Goal: Task Accomplishment & Management: Complete application form

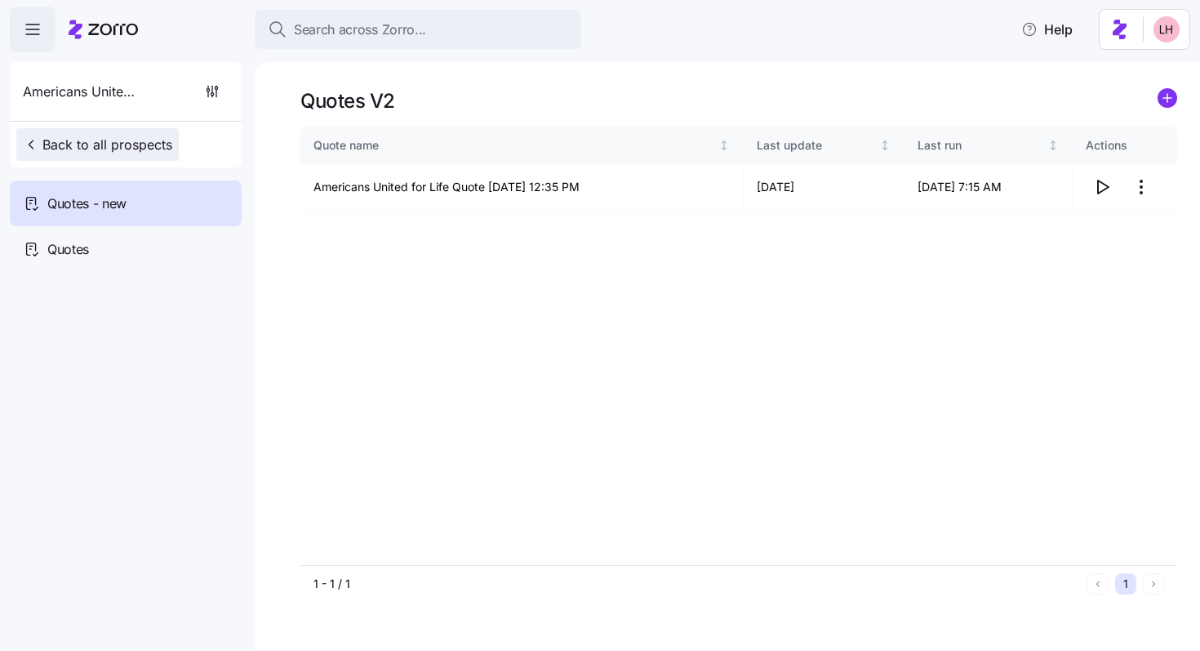
click at [119, 139] on span "Back to all prospects" at bounding box center [97, 145] width 149 height 20
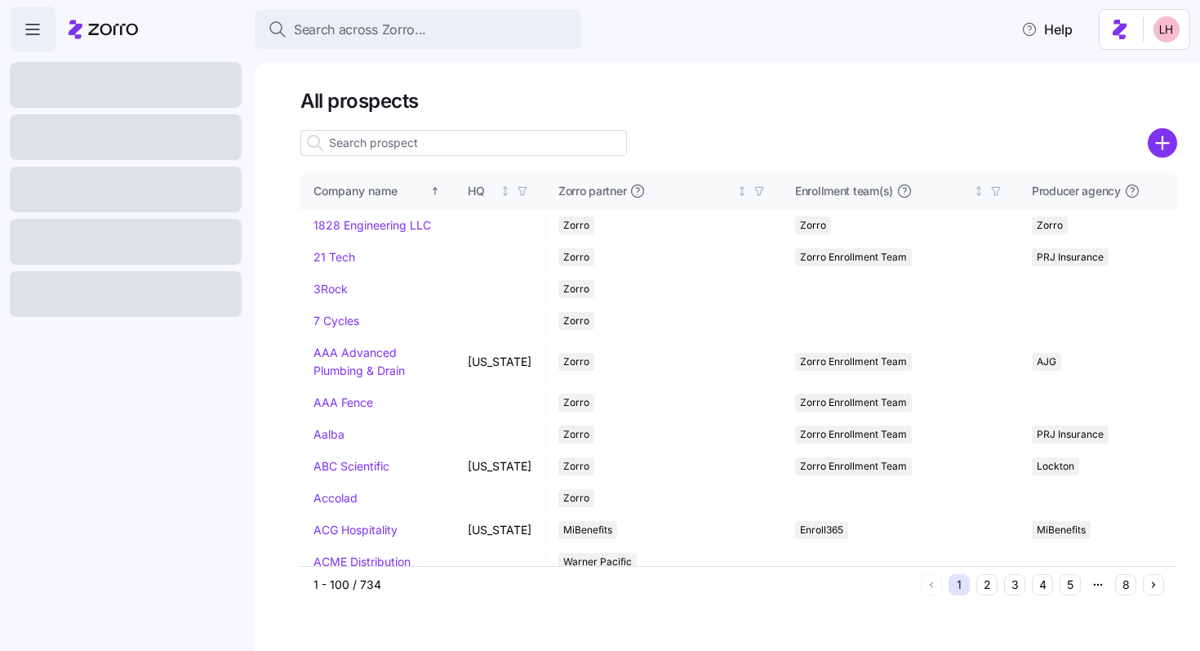
click at [1163, 143] on icon "add icon" at bounding box center [1162, 143] width 12 height 0
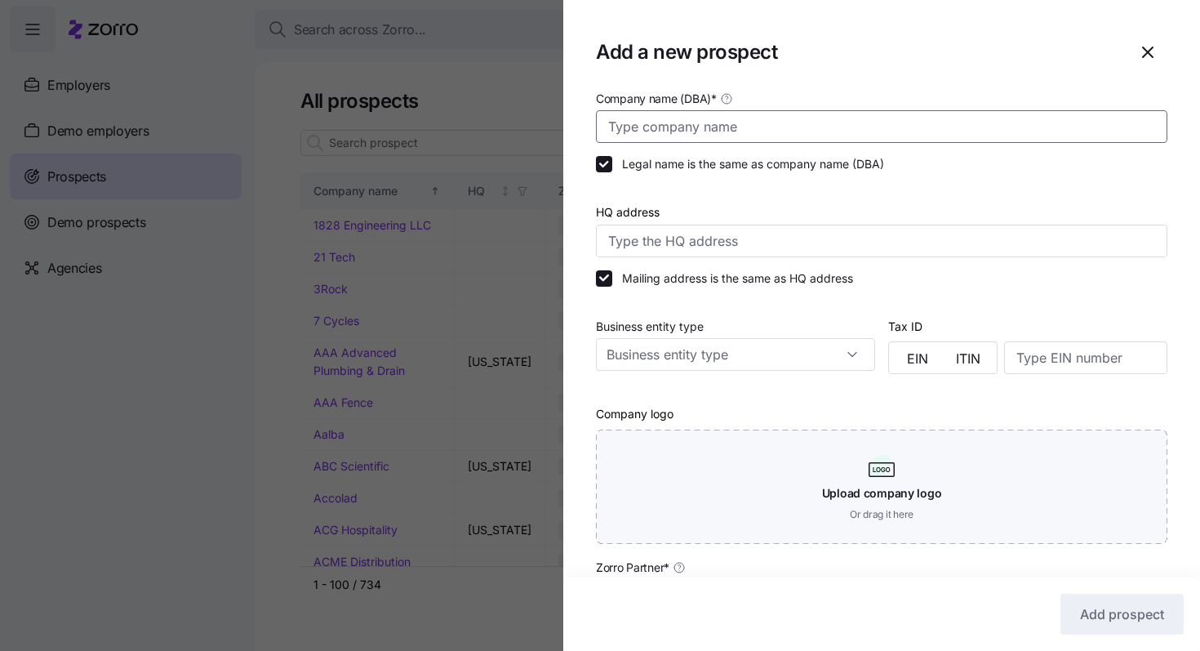
click at [787, 131] on input "Company name (DBA) *" at bounding box center [882, 126] width 572 height 33
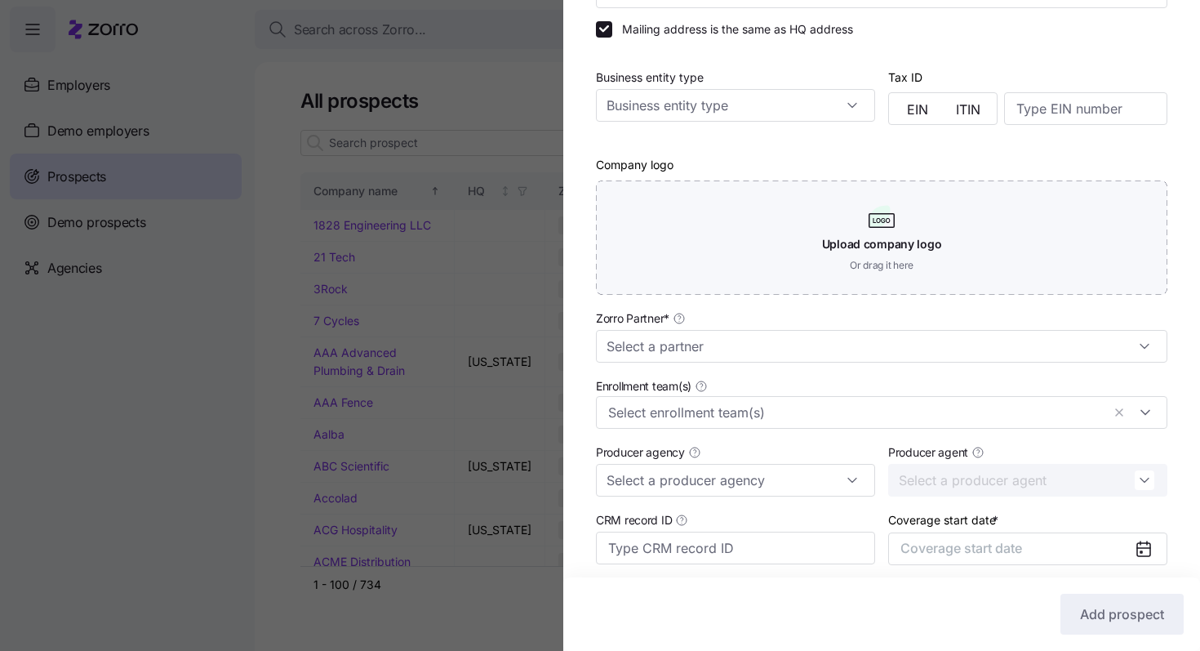
scroll to position [345, 0]
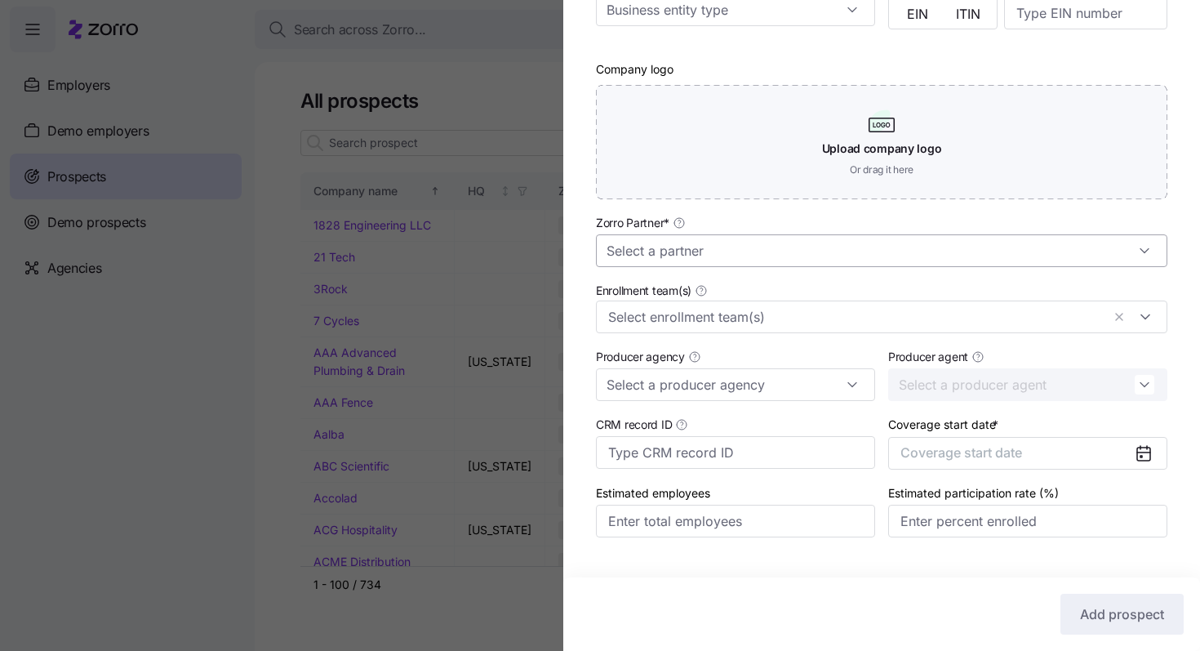
type input "Freedom Electronics"
click at [706, 257] on input "Zorro Partner *" at bounding box center [882, 250] width 572 height 33
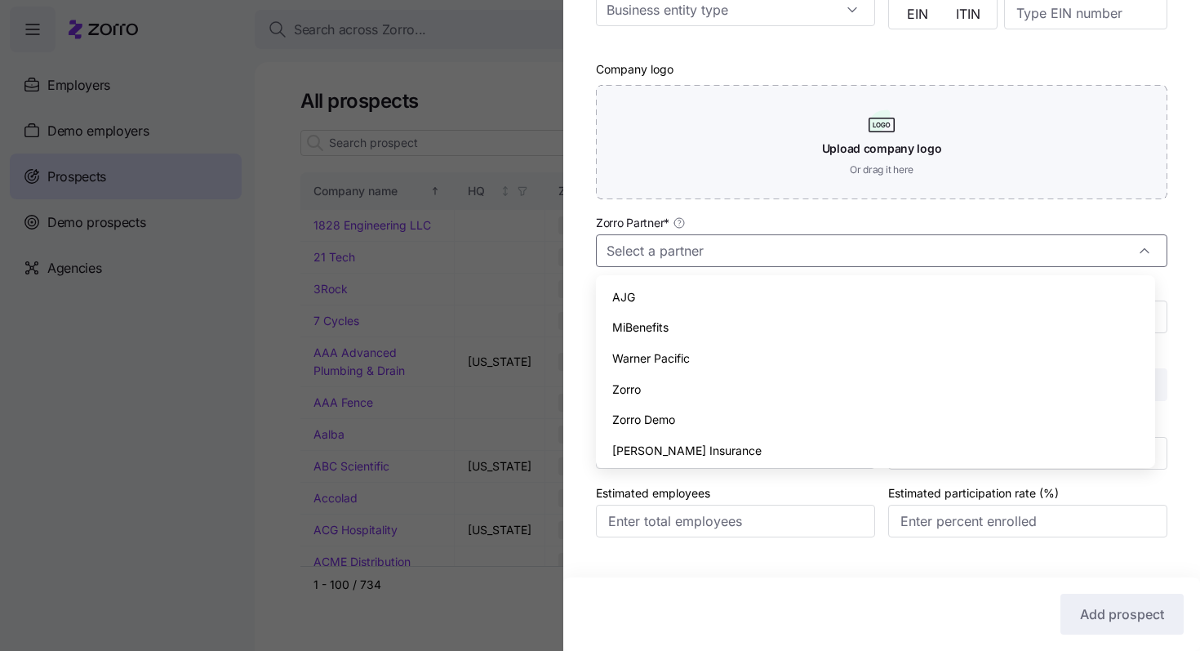
click at [656, 387] on div "Zorro" at bounding box center [876, 389] width 546 height 31
type input "Zorro"
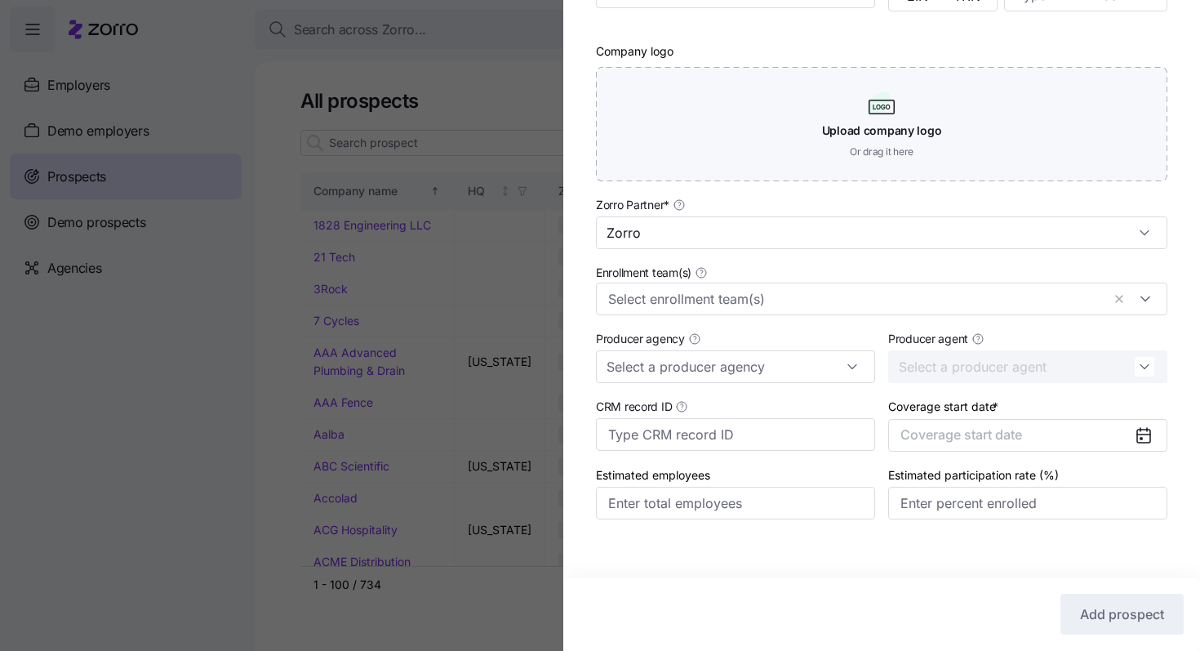
scroll to position [379, 0]
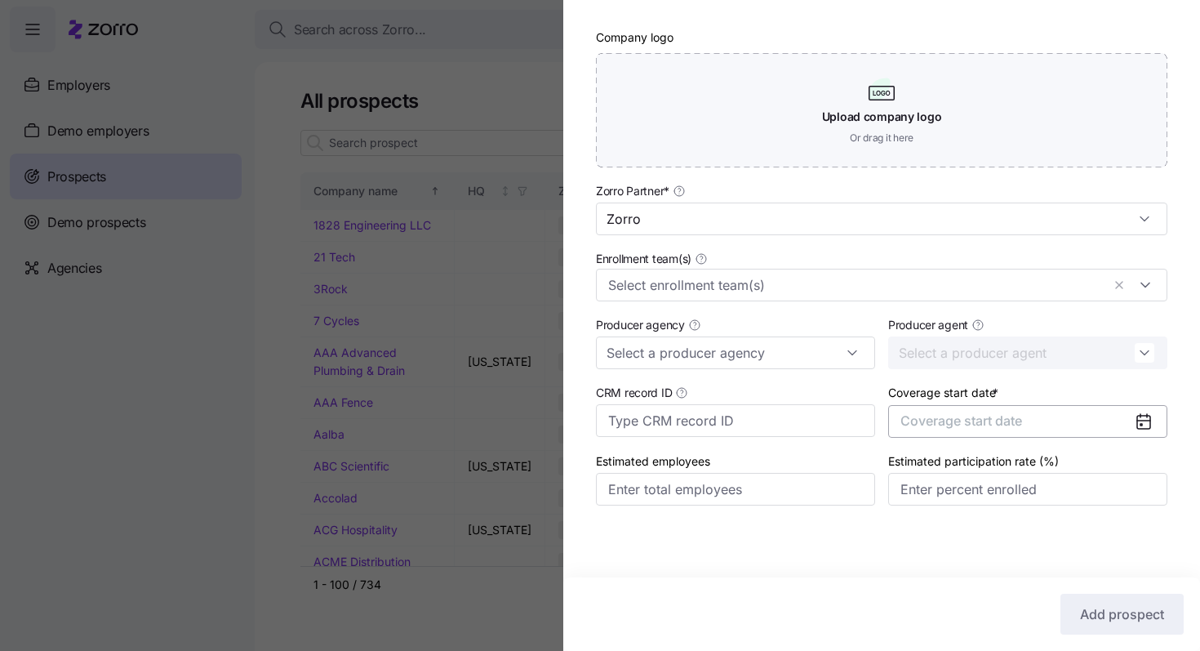
click at [1001, 415] on span "Coverage start date" at bounding box center [962, 420] width 122 height 16
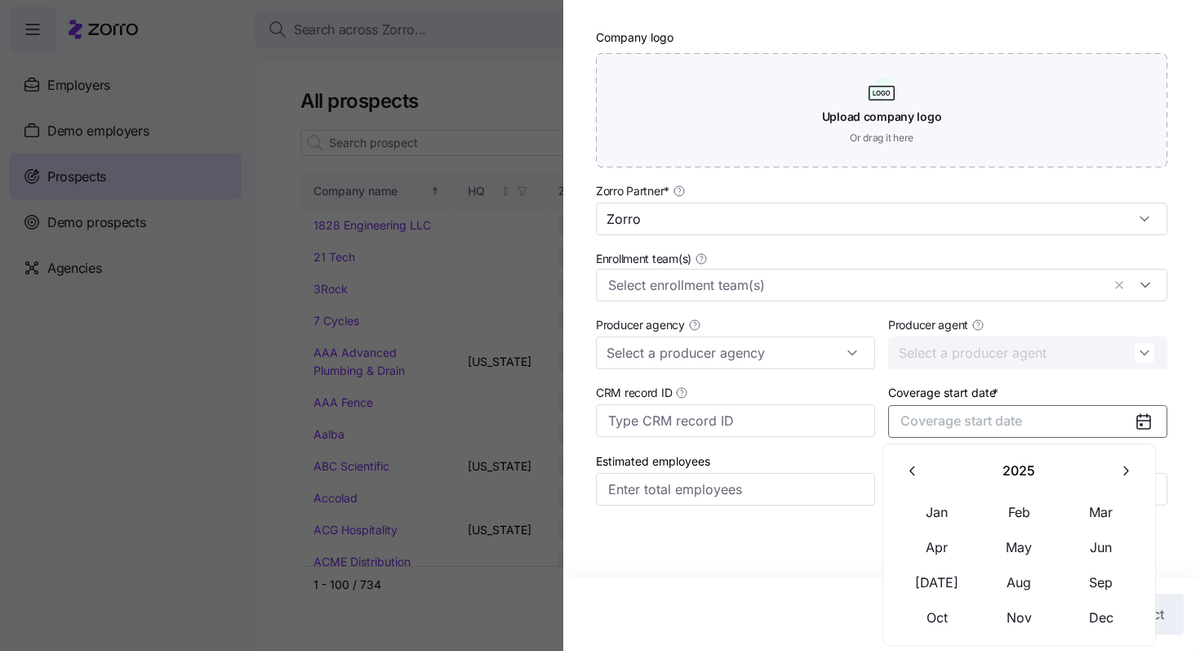
click at [1130, 482] on button "button" at bounding box center [1125, 471] width 34 height 34
click at [958, 501] on button "Jan" at bounding box center [937, 512] width 82 height 34
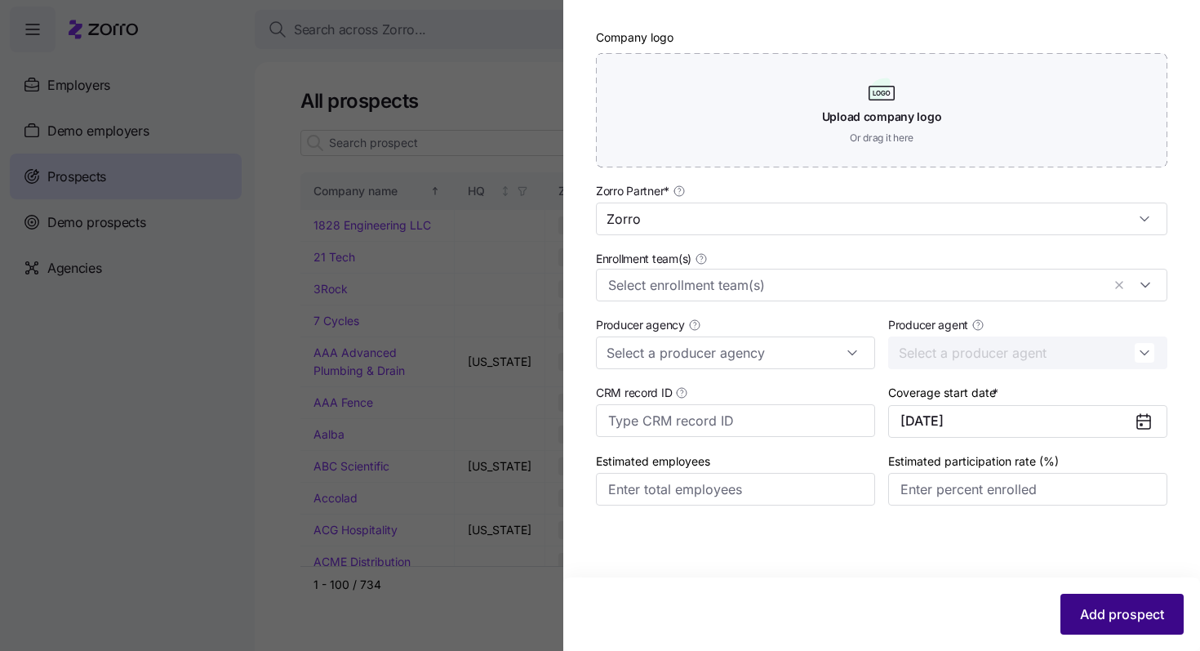
click at [1105, 598] on button "Add prospect" at bounding box center [1122, 614] width 123 height 41
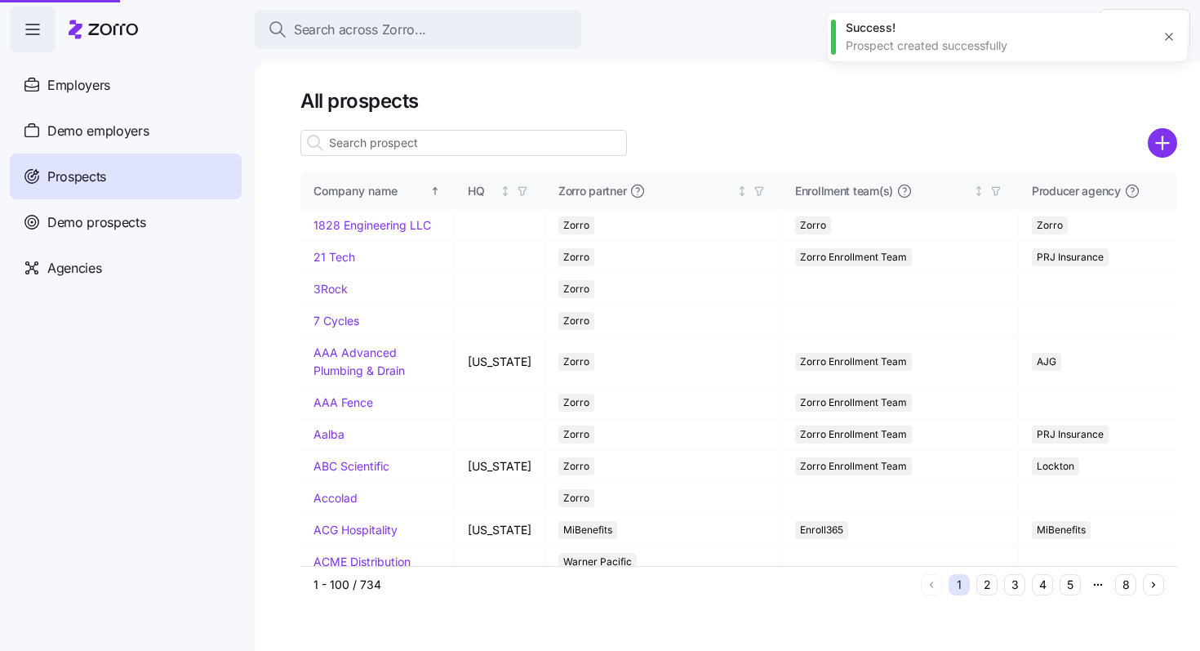
click at [468, 38] on div at bounding box center [600, 325] width 1200 height 651
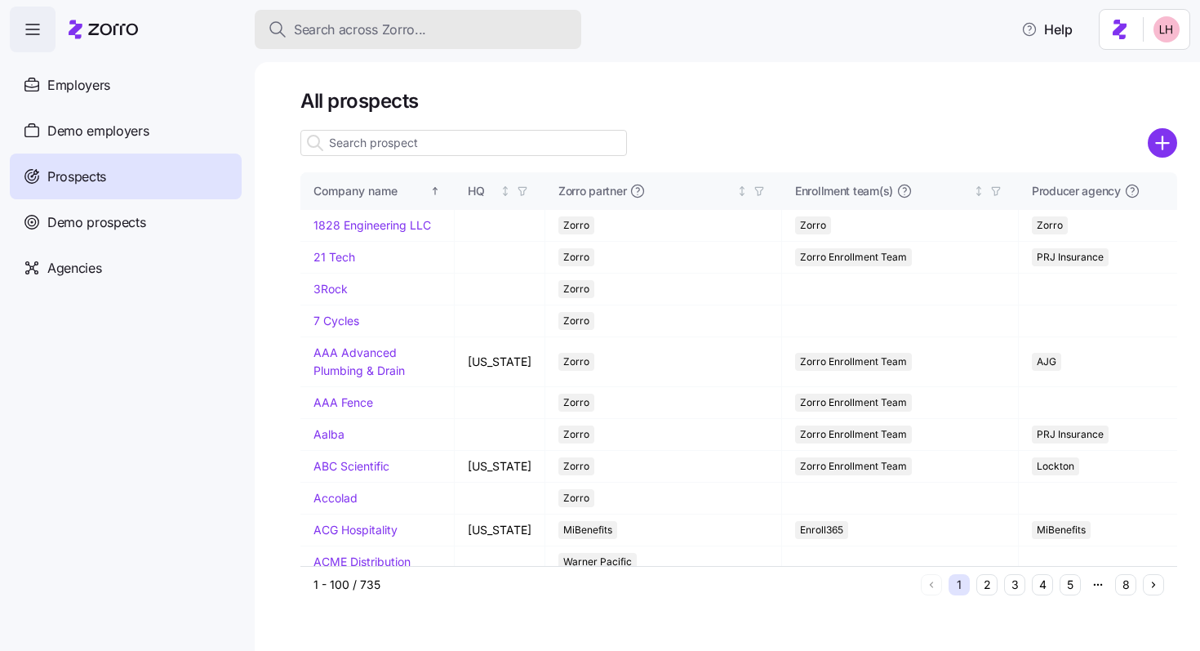
click at [372, 29] on span "Search across Zorro..." at bounding box center [360, 30] width 132 height 20
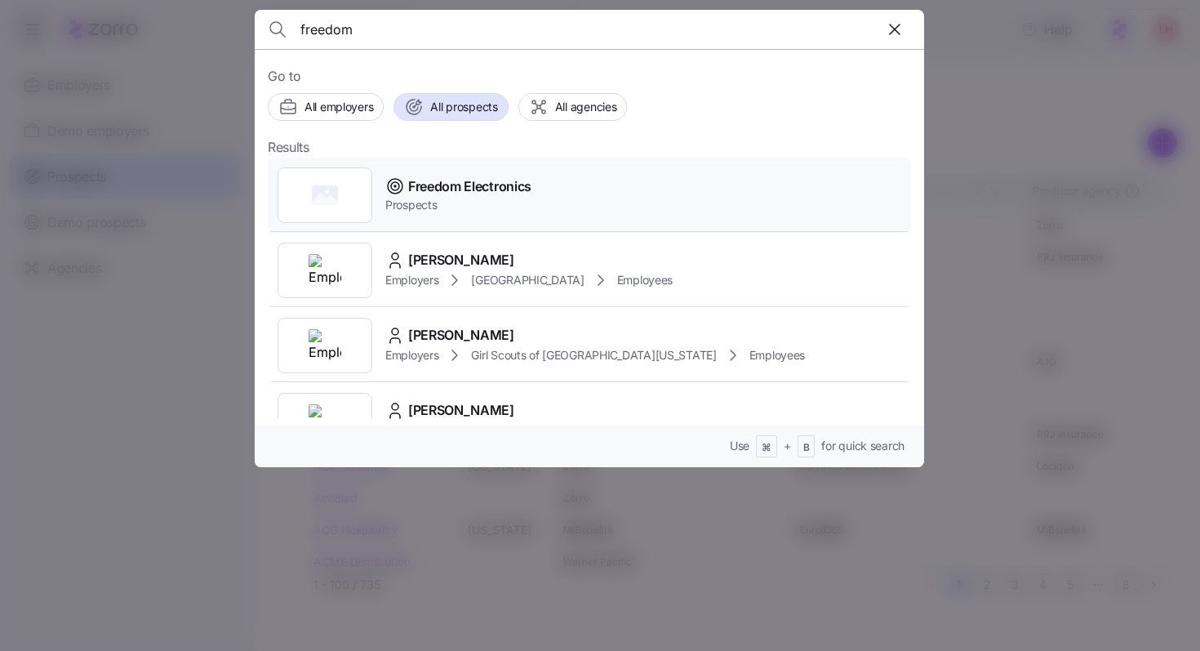
type input "freedom"
click at [565, 194] on div "Freedom Electronics Prospects" at bounding box center [589, 195] width 643 height 75
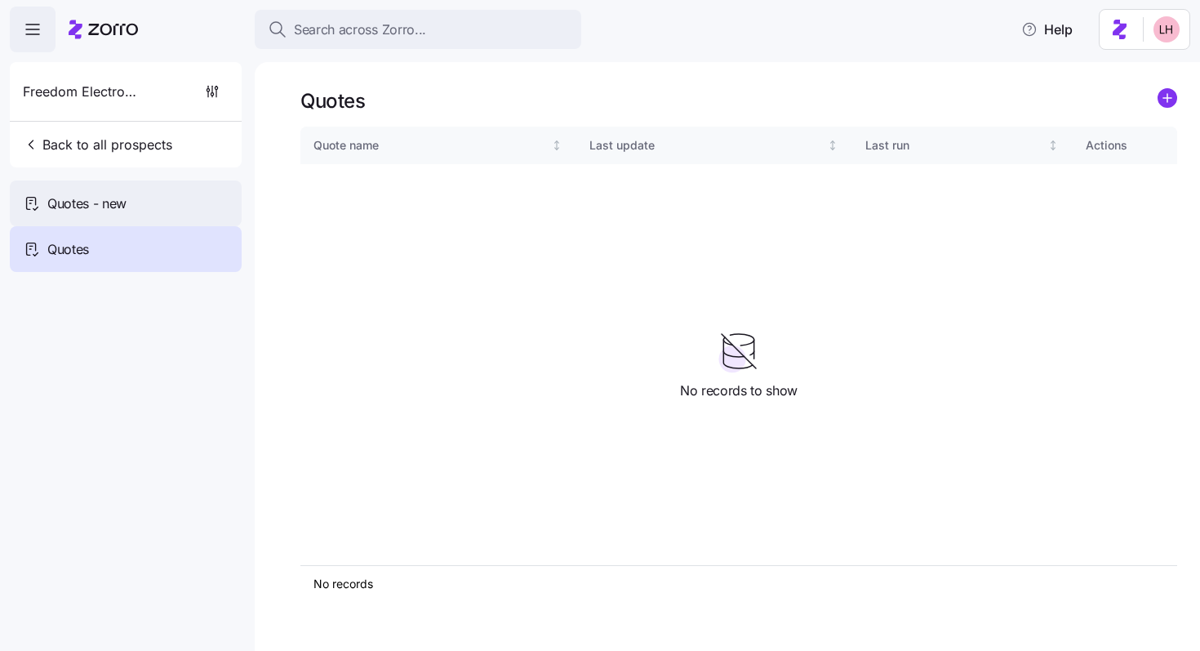
click at [73, 202] on span "Quotes - new" at bounding box center [86, 203] width 79 height 20
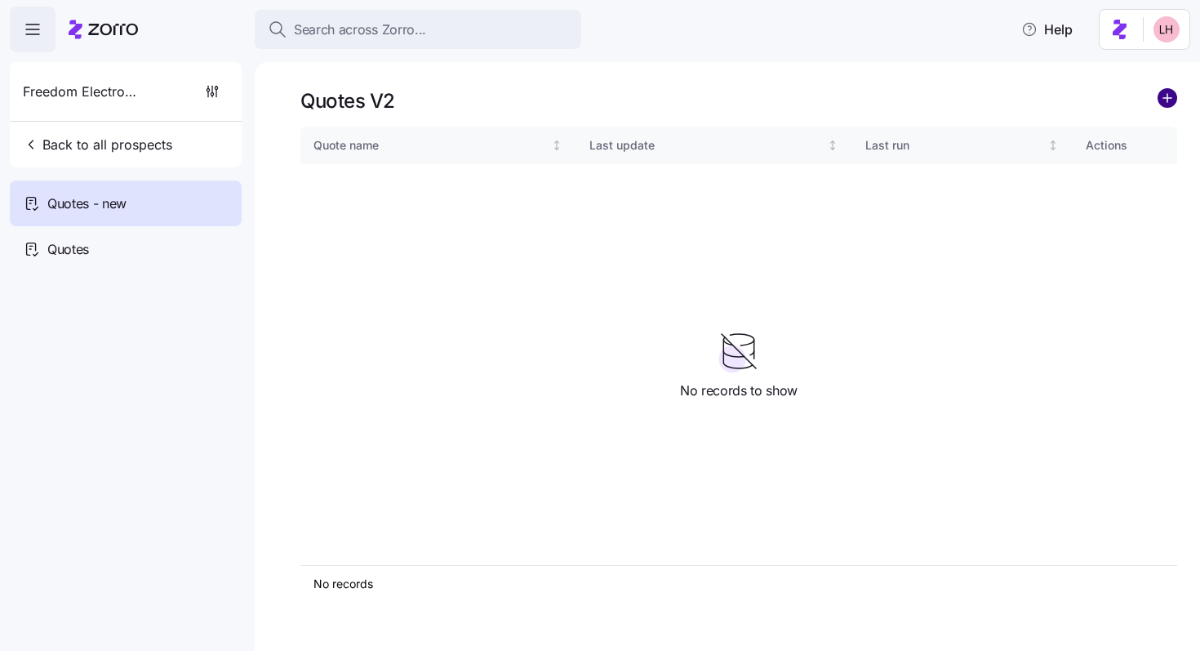
click at [1164, 100] on circle "add icon" at bounding box center [1168, 98] width 18 height 18
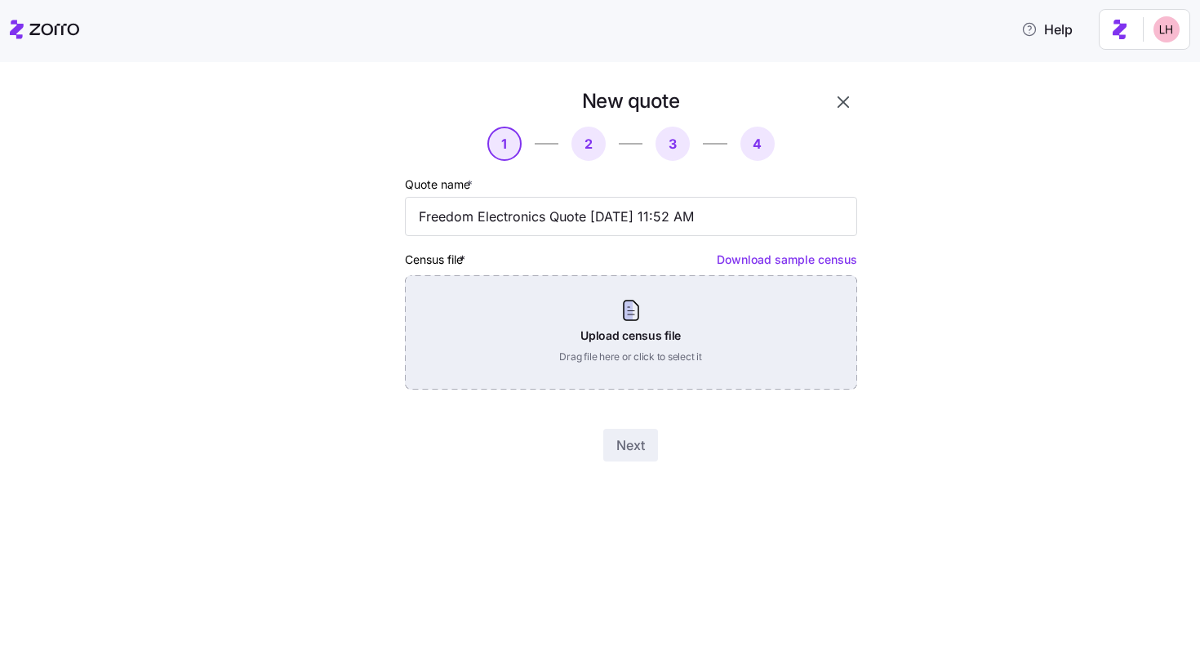
click at [634, 327] on div "Upload census file Drag file here or click to select it" at bounding box center [631, 332] width 452 height 114
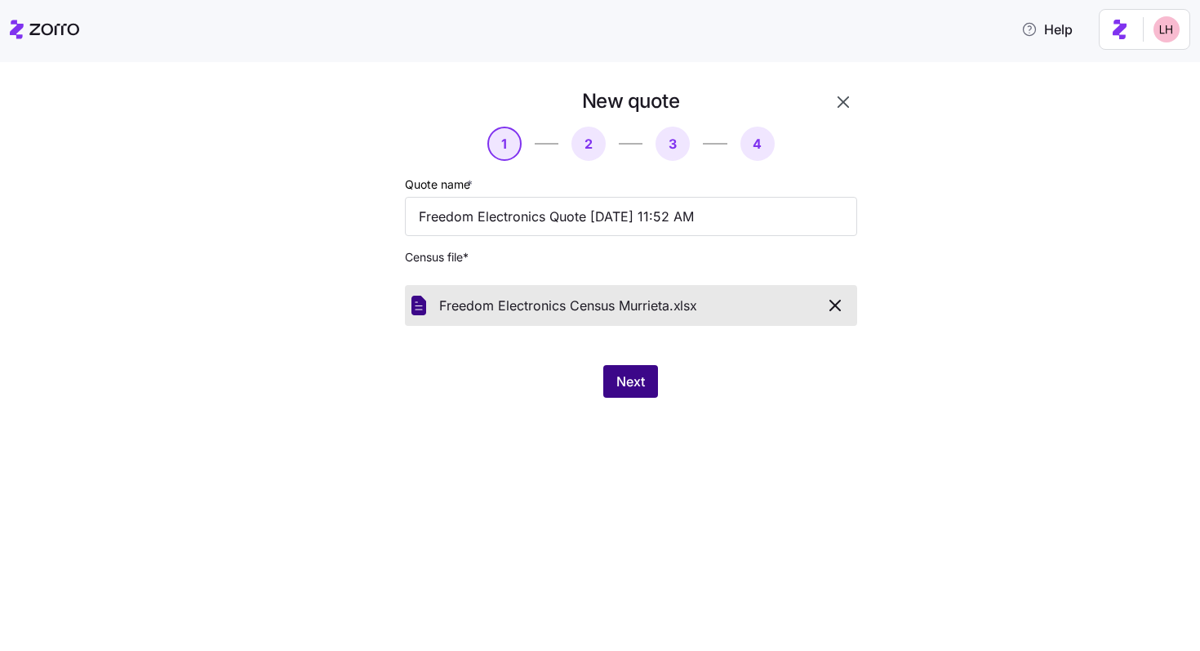
click at [640, 379] on span "Next" at bounding box center [630, 381] width 29 height 20
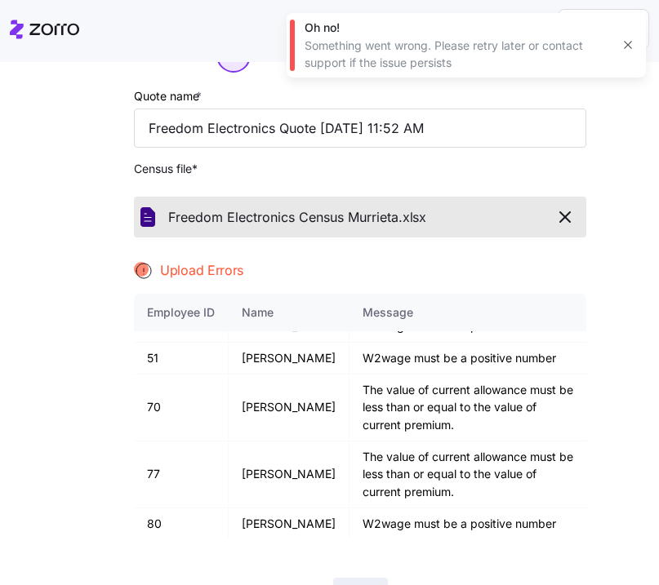
scroll to position [104, 0]
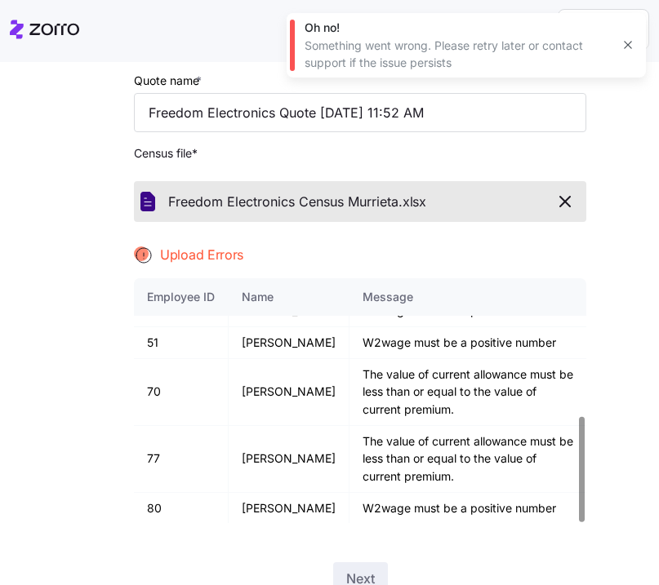
click at [556, 195] on icon "button" at bounding box center [565, 202] width 20 height 20
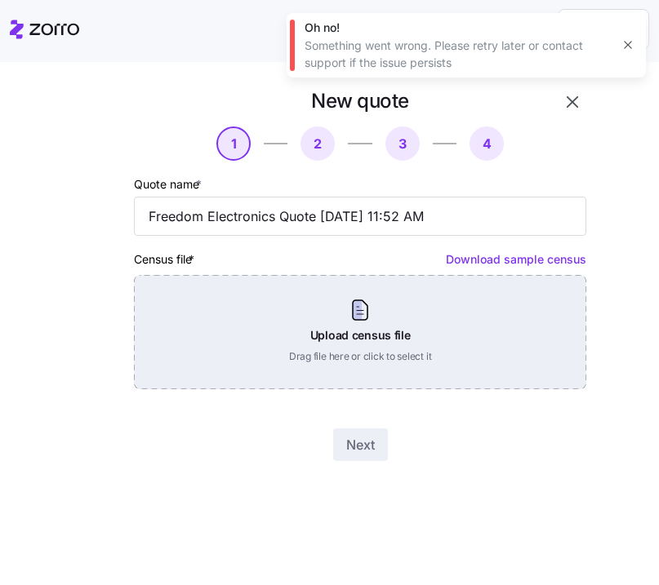
click at [351, 329] on div "Upload census file Drag file here or click to select it" at bounding box center [360, 332] width 452 height 114
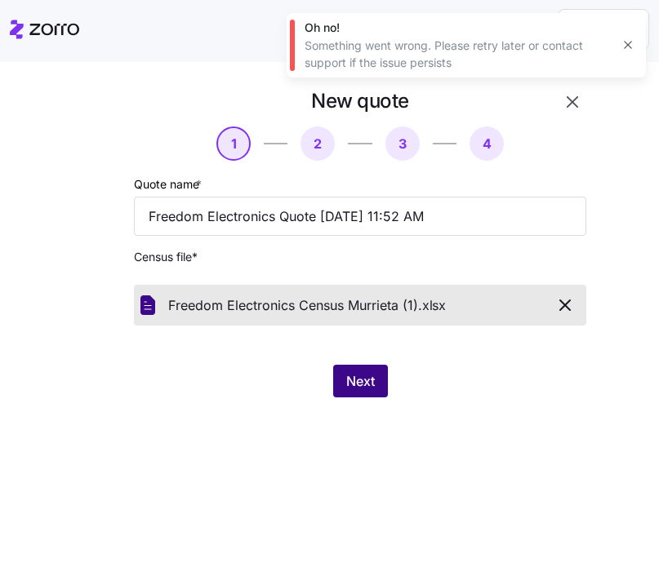
click at [354, 386] on span "Next" at bounding box center [360, 381] width 29 height 20
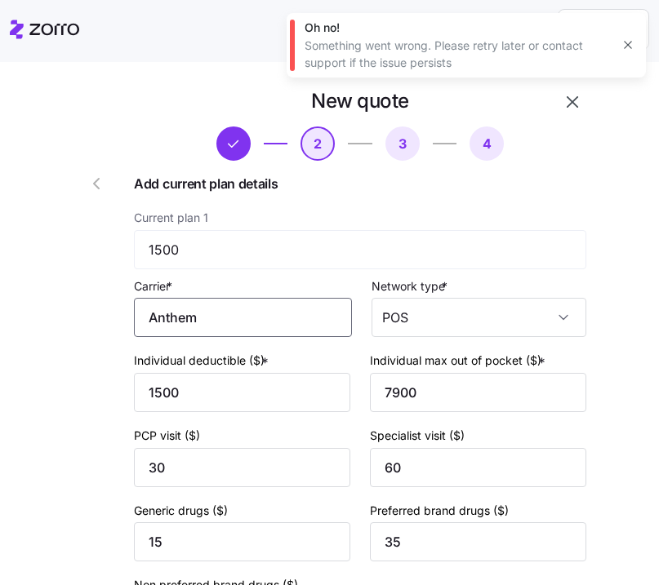
click at [214, 326] on input "Anthem" at bounding box center [243, 317] width 218 height 39
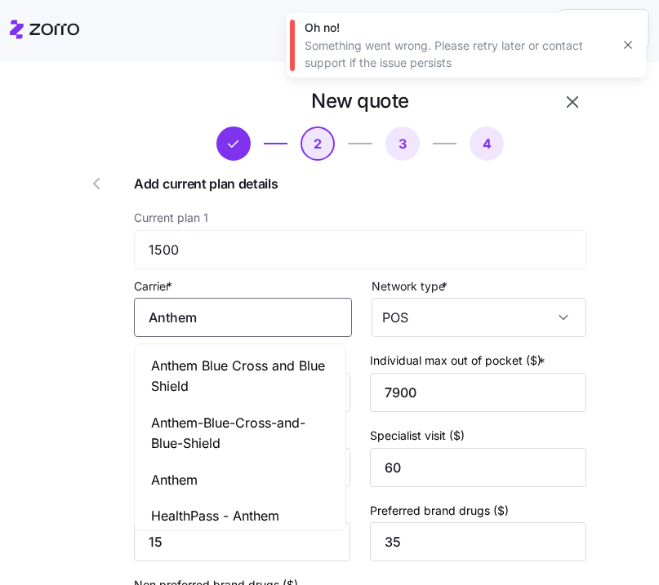
click at [212, 479] on div "Anthem" at bounding box center [240, 480] width 204 height 37
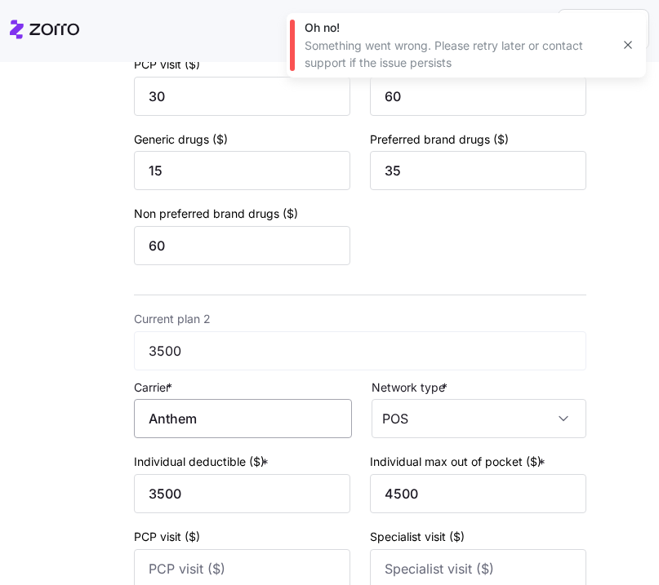
scroll to position [560, 0]
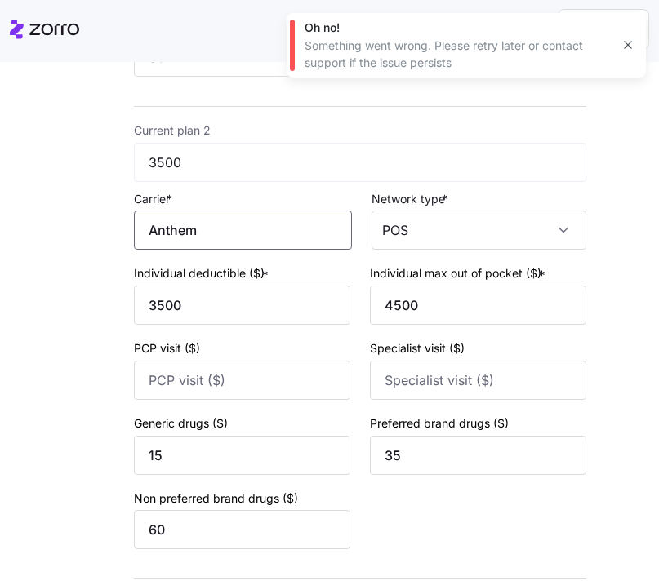
click at [229, 238] on input "Anthem" at bounding box center [243, 230] width 218 height 39
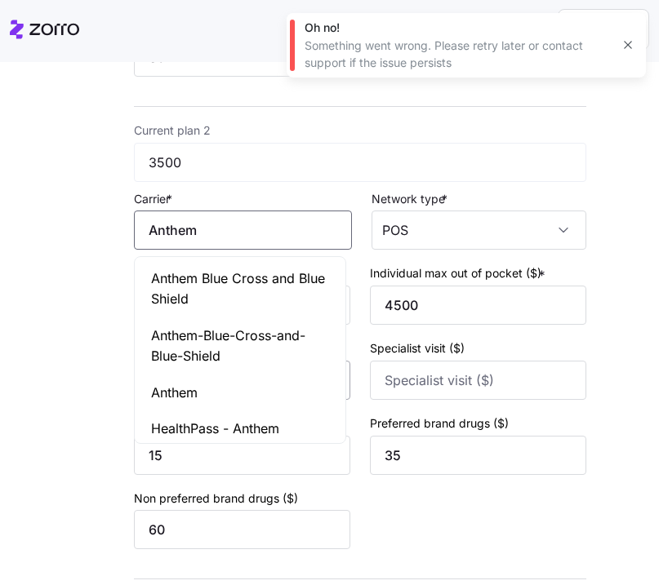
click at [211, 389] on div "Anthem" at bounding box center [240, 393] width 204 height 37
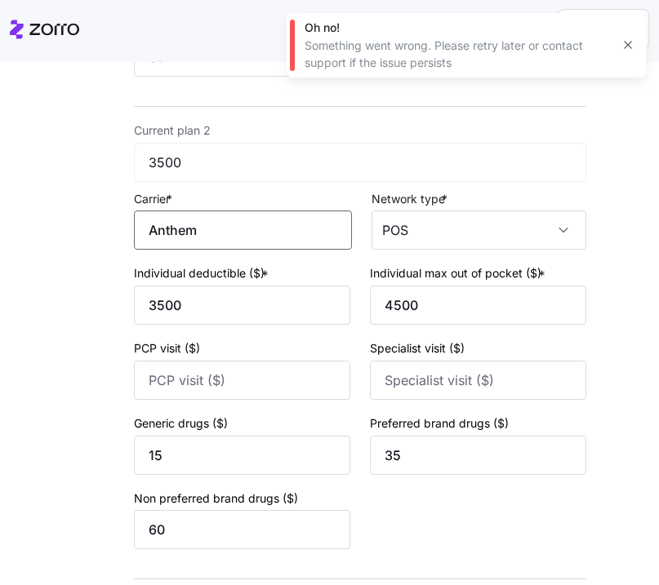
scroll to position [685, 0]
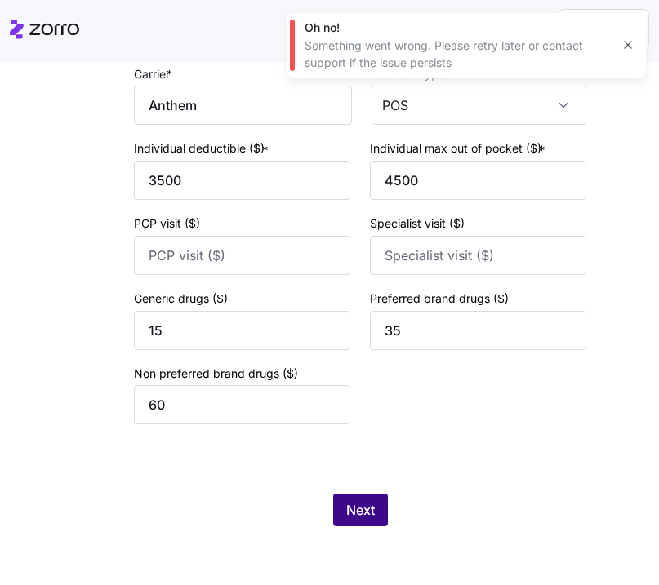
click at [354, 514] on span "Next" at bounding box center [360, 510] width 29 height 20
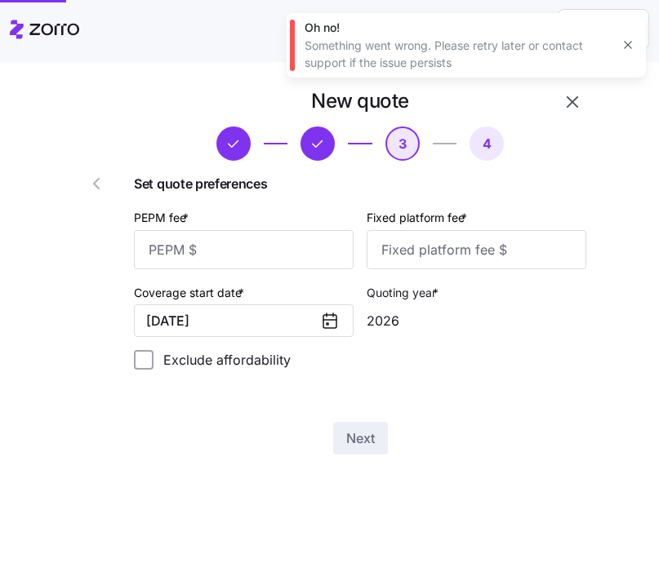
scroll to position [0, 0]
click at [268, 252] on input "PEPM fee *" at bounding box center [244, 249] width 220 height 39
type input "60"
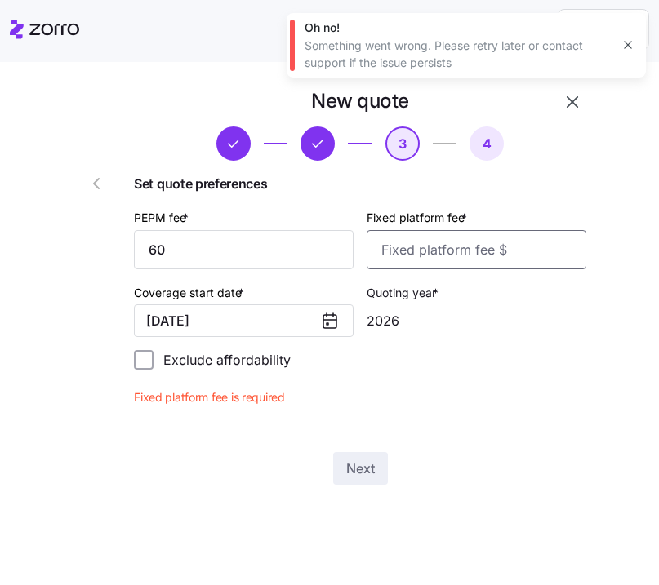
click at [413, 247] on input "Fixed platform fee *" at bounding box center [477, 249] width 220 height 39
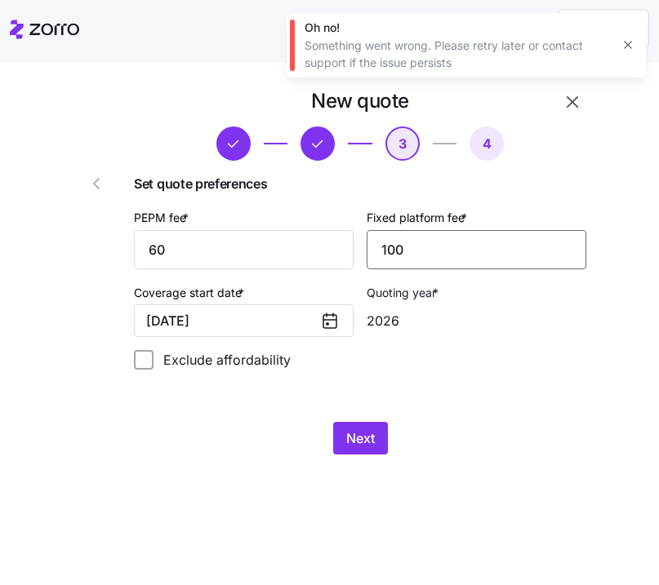
type input "100"
click at [629, 45] on icon "button" at bounding box center [627, 44] width 13 height 13
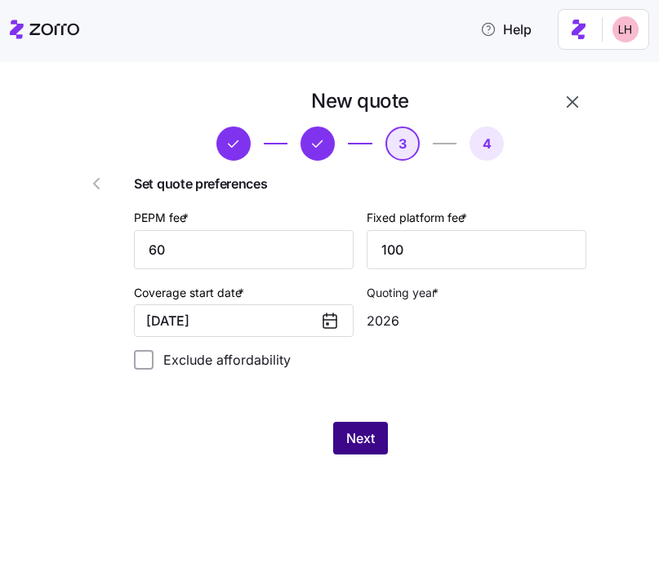
click at [367, 441] on span "Next" at bounding box center [360, 439] width 29 height 20
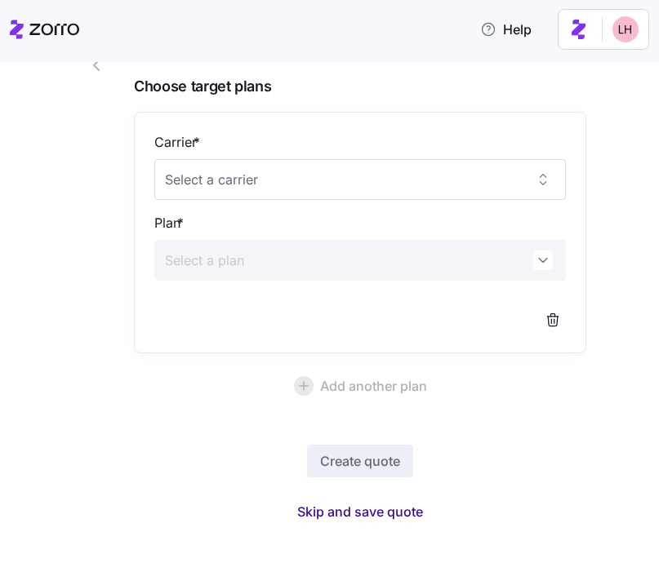
click at [394, 514] on span "Skip and save quote" at bounding box center [360, 512] width 126 height 20
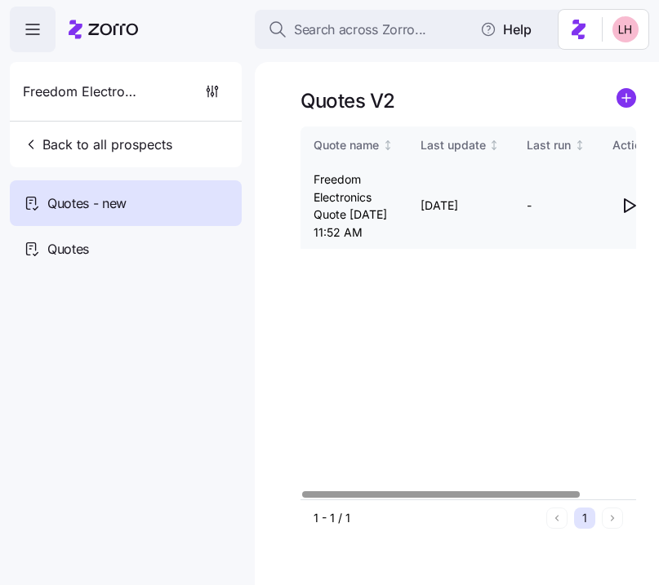
click at [625, 211] on icon "button" at bounding box center [629, 206] width 20 height 20
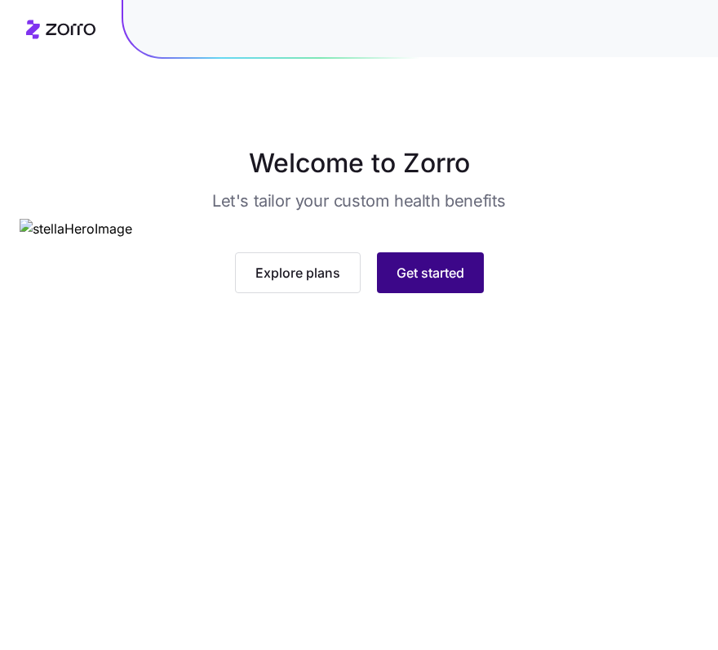
click at [424, 282] on span "Get started" at bounding box center [431, 273] width 68 height 20
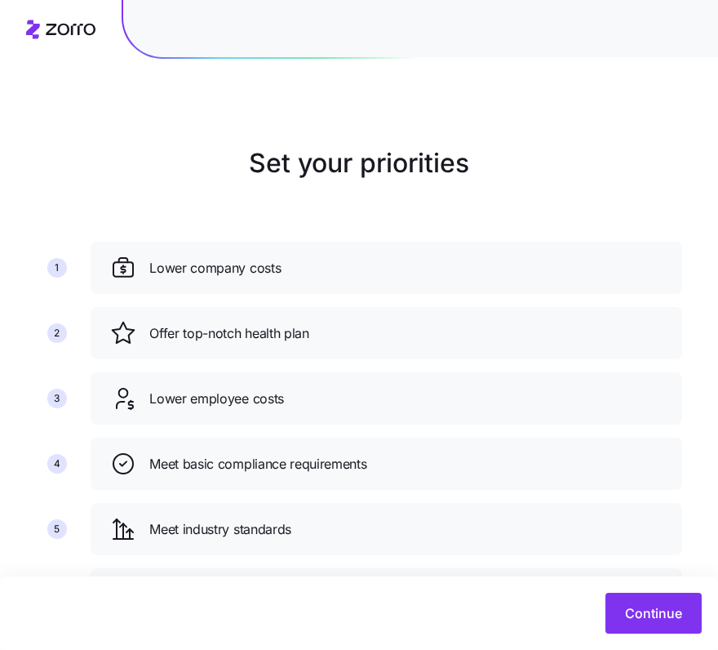
click at [665, 634] on div "Continue" at bounding box center [359, 612] width 718 height 73
click at [662, 621] on span "Continue" at bounding box center [653, 613] width 57 height 20
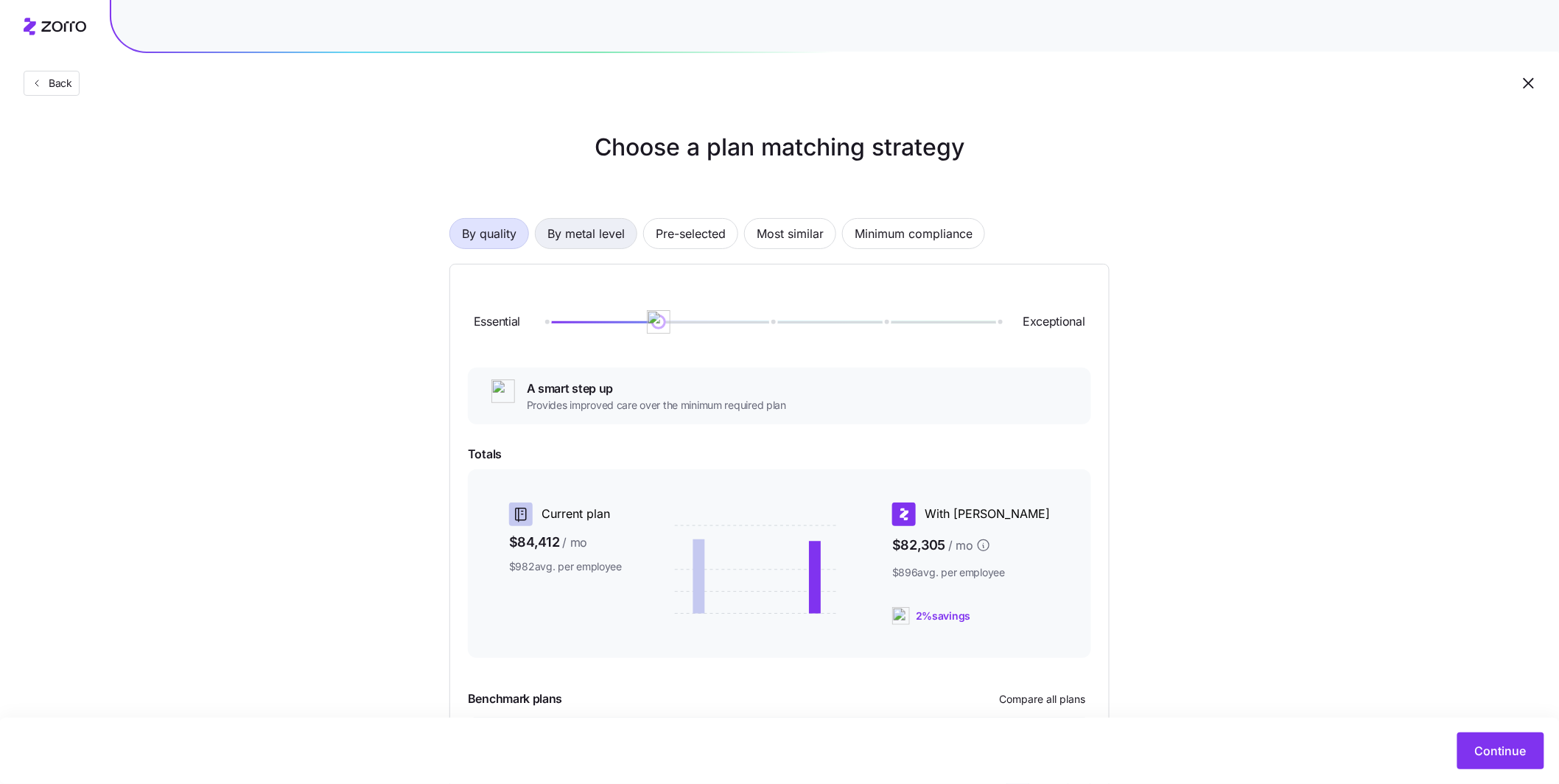
click at [616, 239] on span "By metal level" at bounding box center [586, 233] width 78 height 30
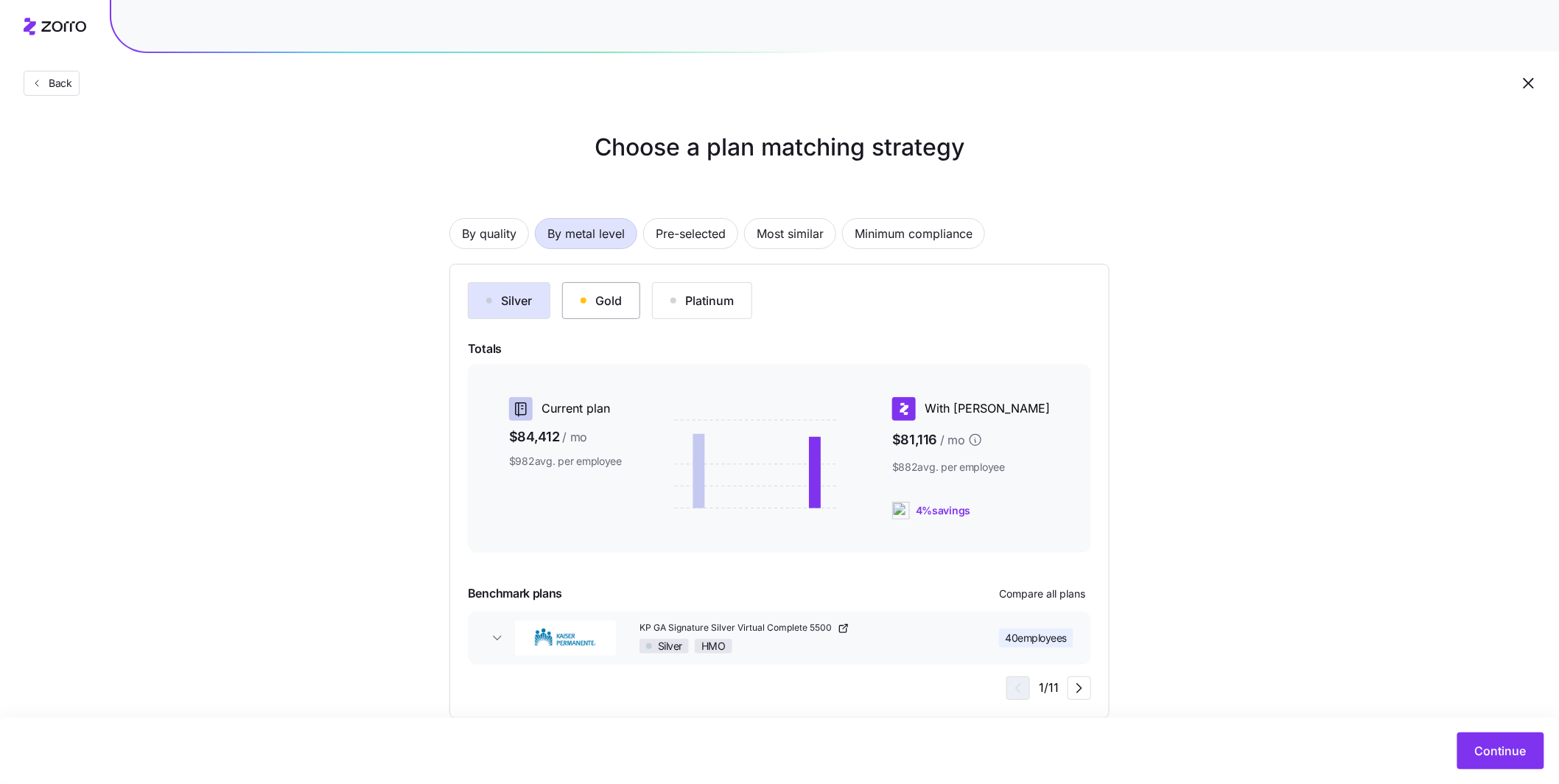
click at [600, 304] on div "Gold" at bounding box center [601, 300] width 42 height 18
click at [660, 241] on span "Most similar" at bounding box center [789, 233] width 67 height 30
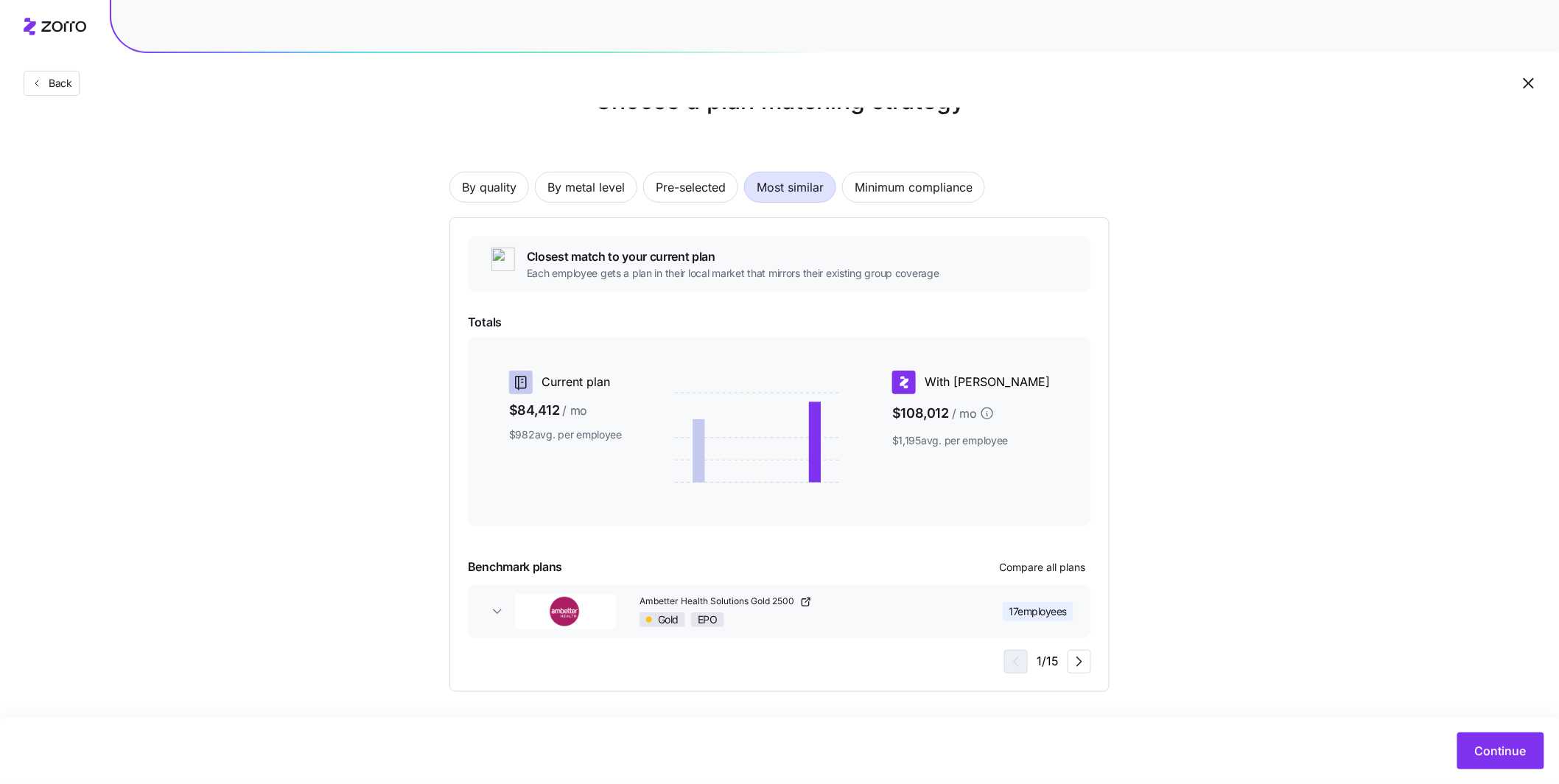
scroll to position [48, 0]
click at [576, 196] on span "By metal level" at bounding box center [586, 185] width 78 height 30
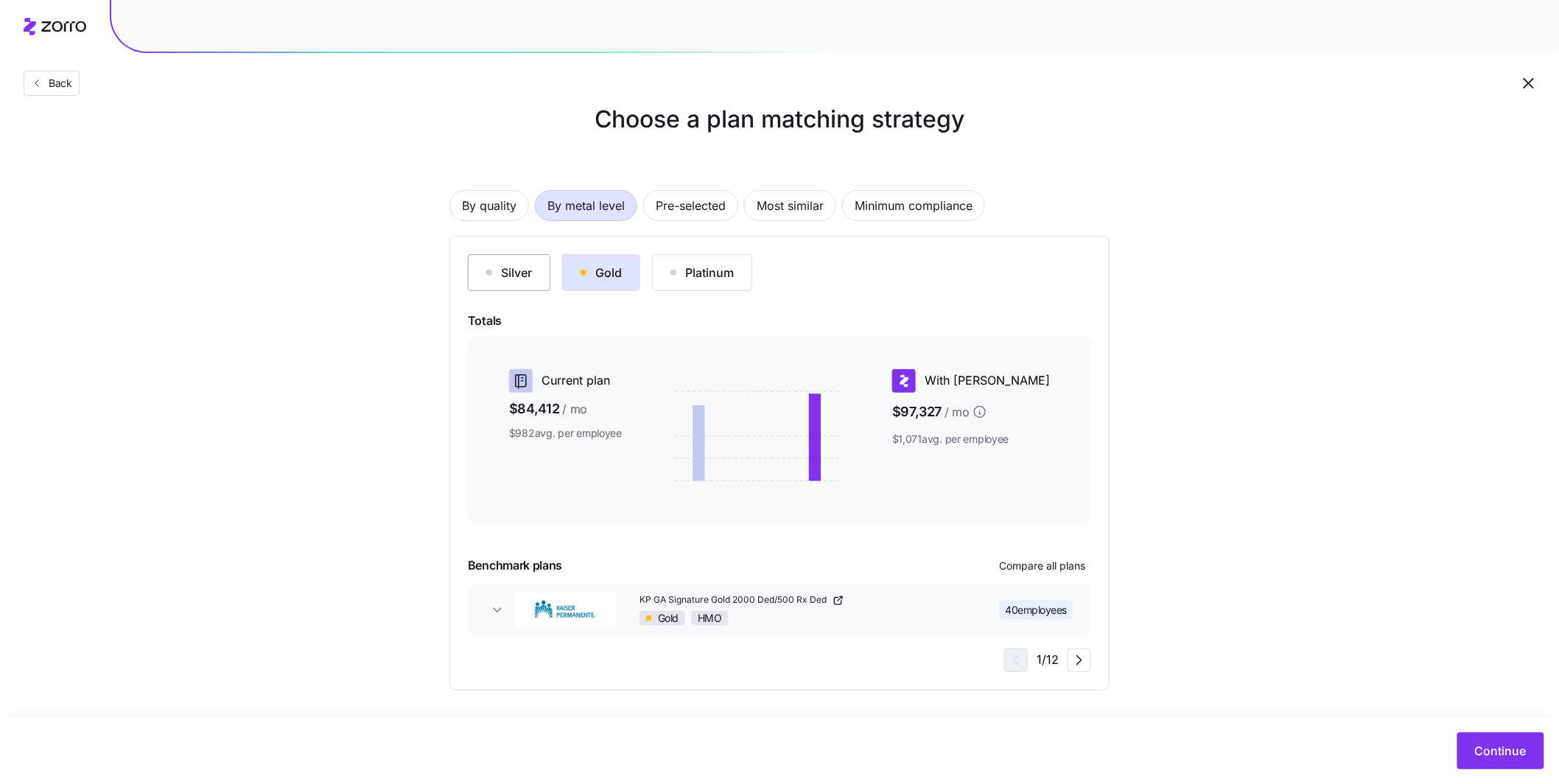
click at [536, 263] on button "Silver" at bounding box center [508, 272] width 82 height 37
click at [612, 263] on div "Gold" at bounding box center [601, 272] width 42 height 18
click at [522, 267] on div "Silver" at bounding box center [509, 272] width 46 height 18
click at [660, 586] on div "Silver HMO" at bounding box center [800, 618] width 321 height 14
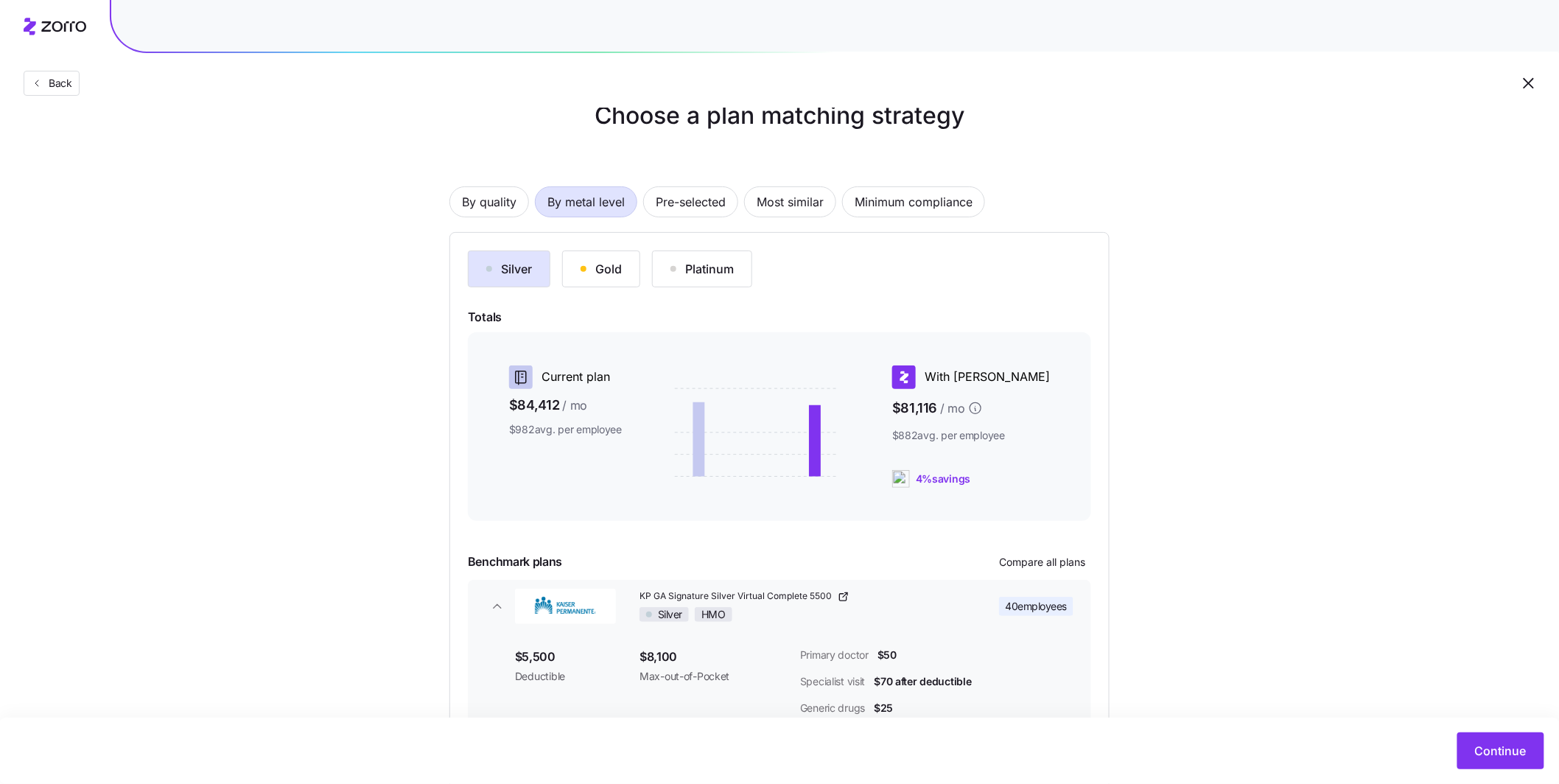
scroll to position [137, 0]
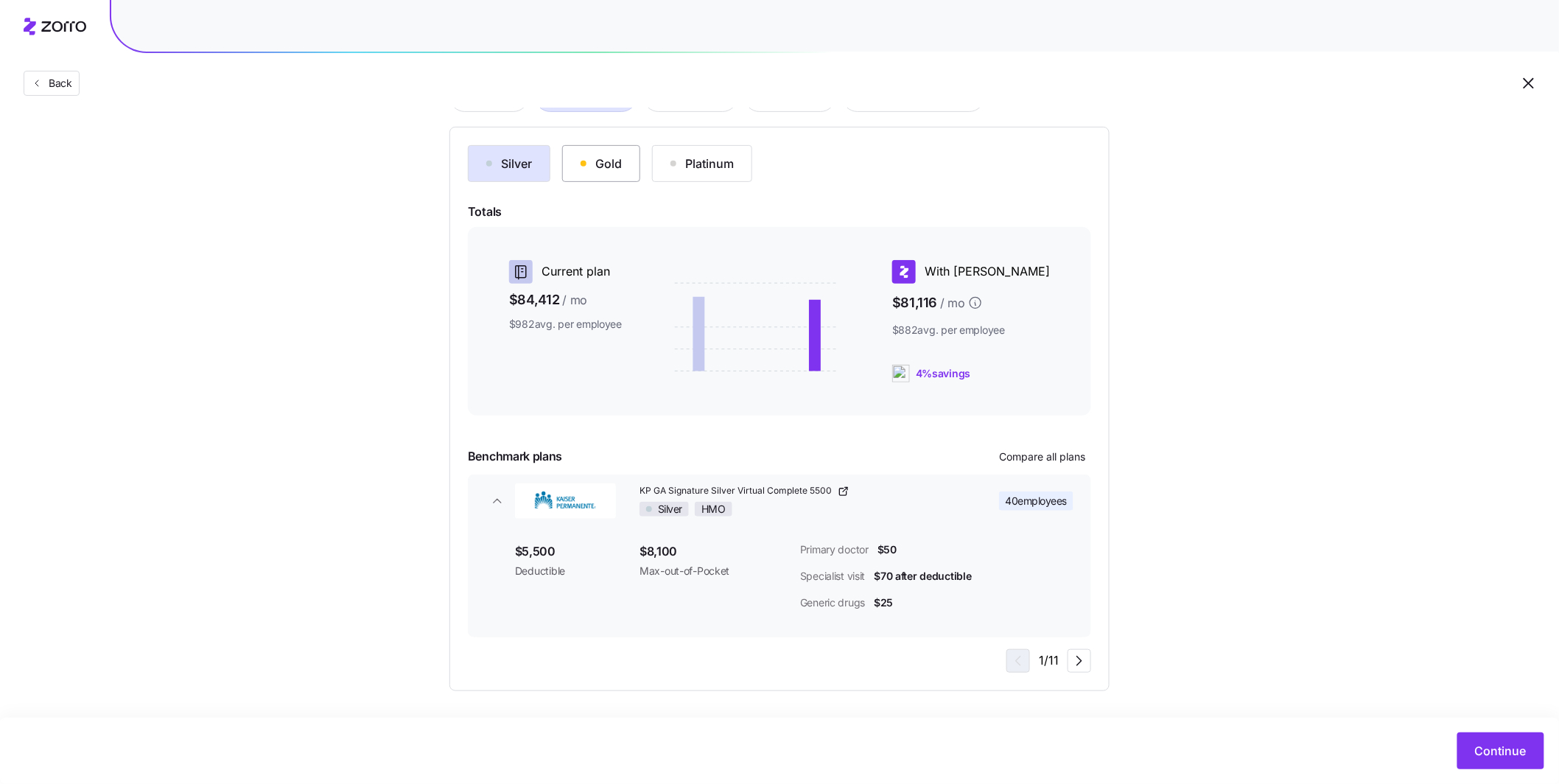
click at [632, 164] on button "Gold" at bounding box center [601, 163] width 78 height 37
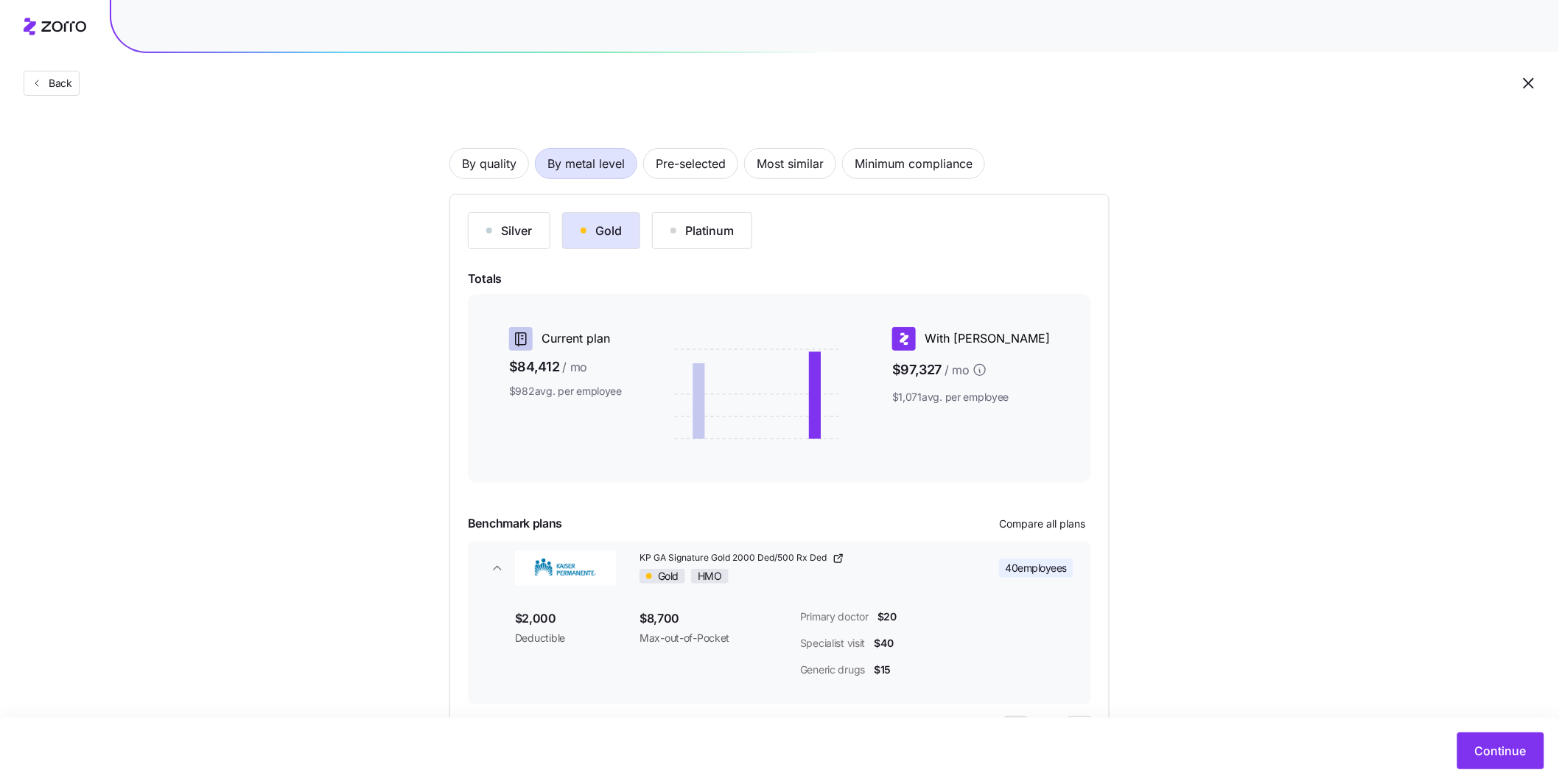
scroll to position [106, 0]
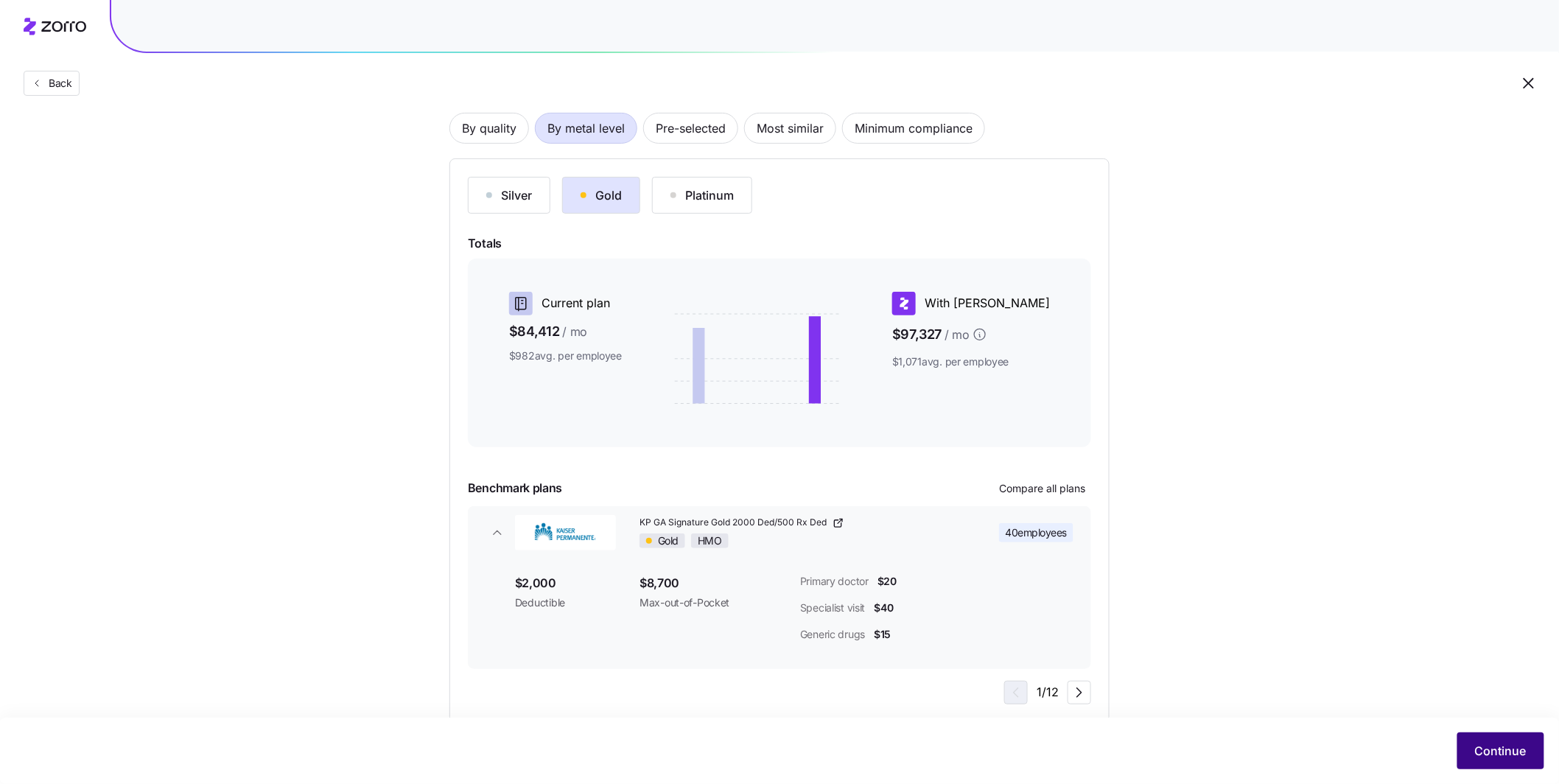
click at [660, 586] on span "Continue" at bounding box center [1499, 751] width 51 height 18
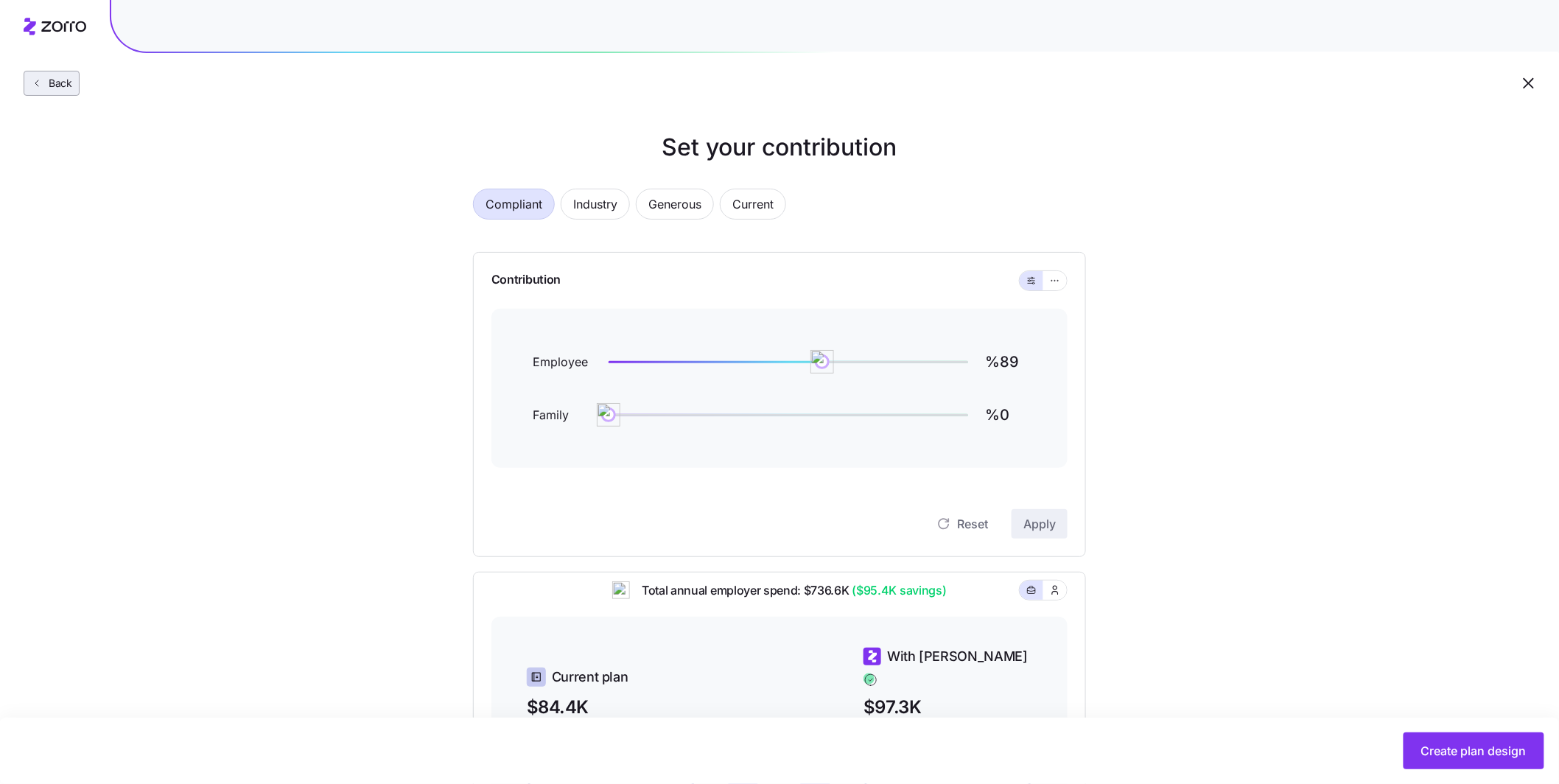
click at [41, 81] on icon "button" at bounding box center [36, 83] width 12 height 12
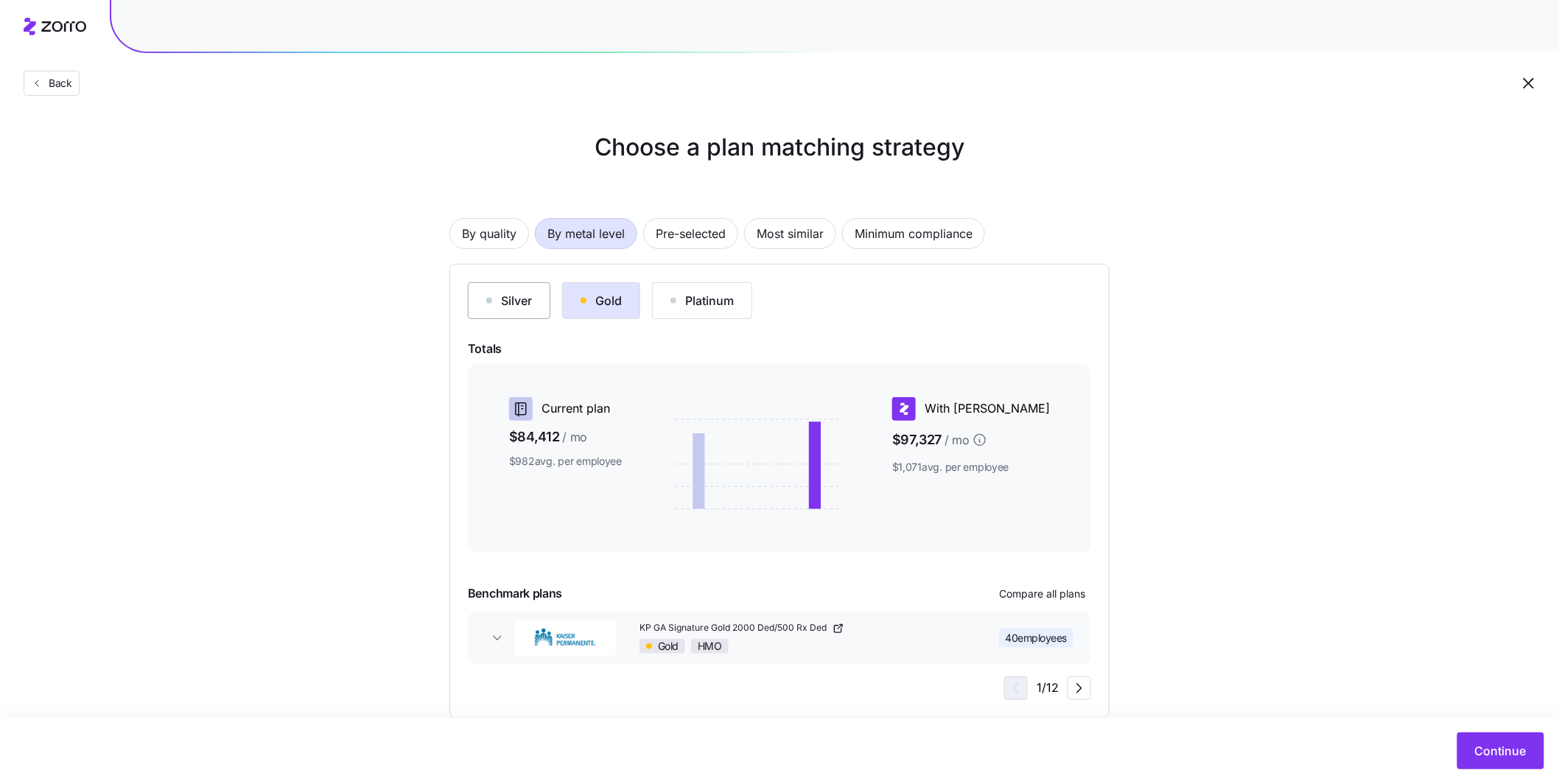
click at [521, 299] on div "Silver" at bounding box center [509, 300] width 46 height 18
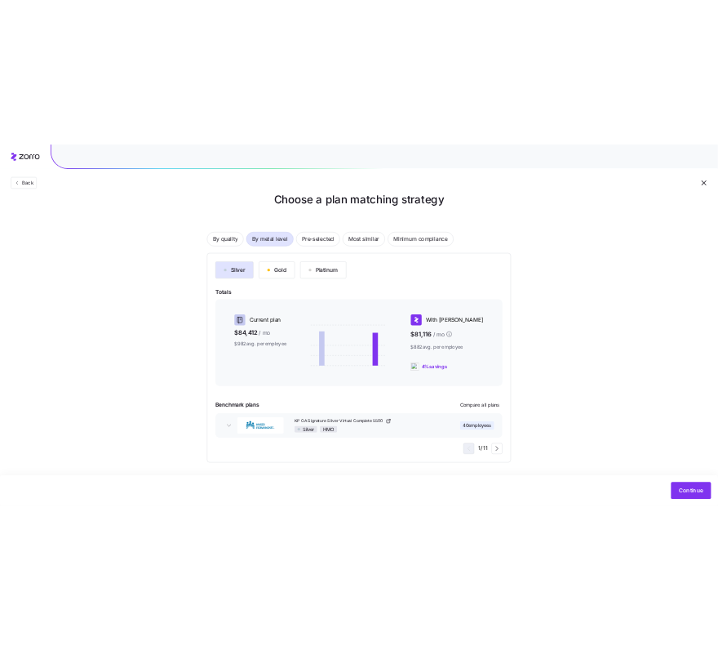
scroll to position [30, 0]
